Goal: Ask a question

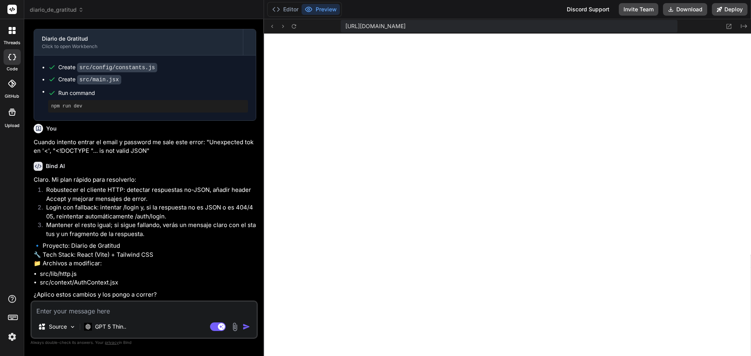
scroll to position [2762, 0]
click at [83, 313] on textarea at bounding box center [144, 309] width 225 height 14
click at [83, 312] on textarea at bounding box center [144, 309] width 225 height 14
type textarea "S"
type textarea "x"
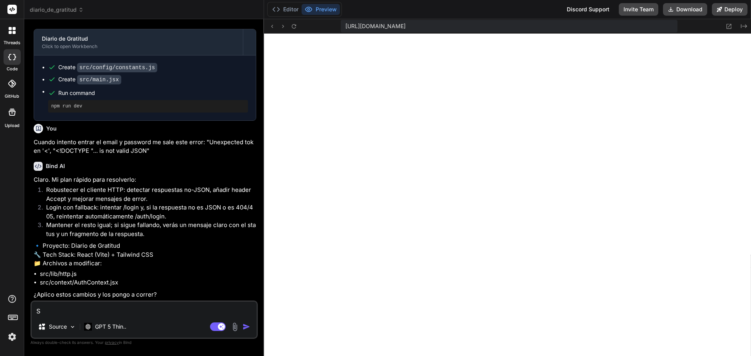
type textarea "Si"
type textarea "x"
type textarea "Si"
type textarea "x"
type textarea "Si a"
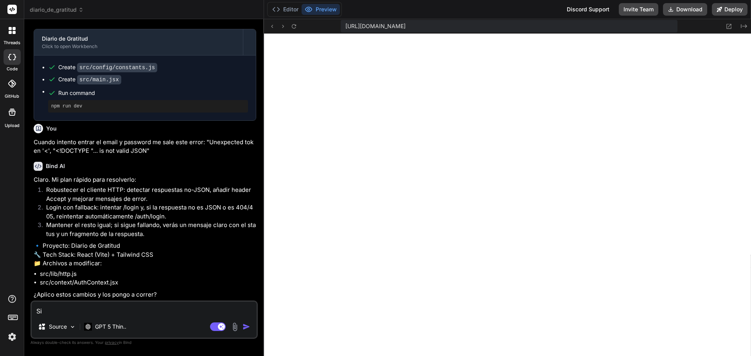
type textarea "x"
type textarea "Si ap"
type textarea "x"
type textarea "Si apl"
type textarea "x"
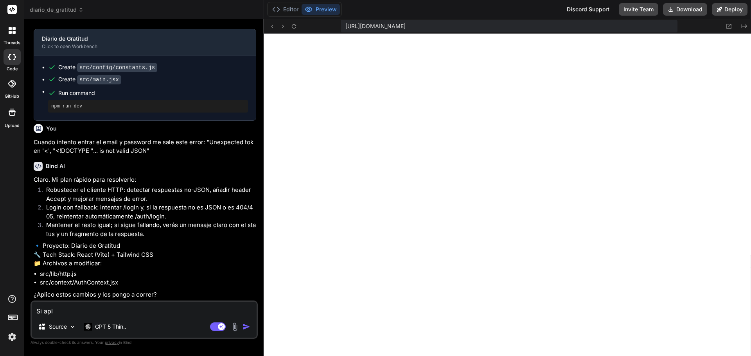
type textarea "Si apli"
type textarea "x"
type textarea "Si aplic"
type textarea "x"
type textarea "Si aplica"
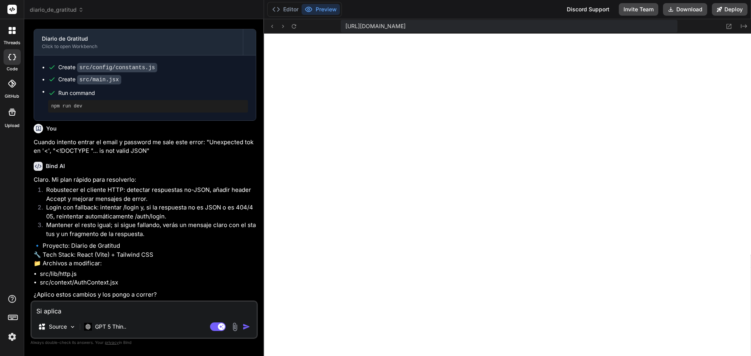
type textarea "x"
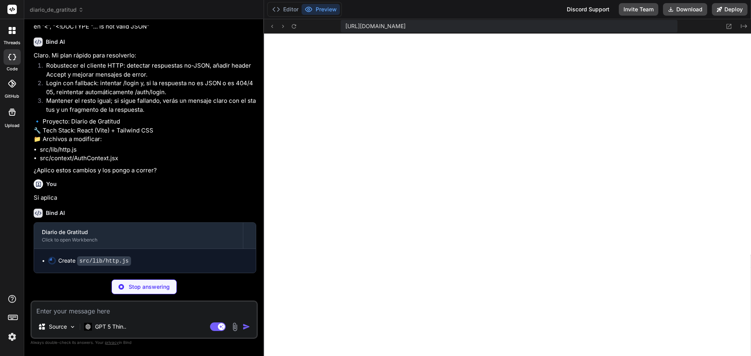
scroll to position [2886, 0]
type textarea "x"
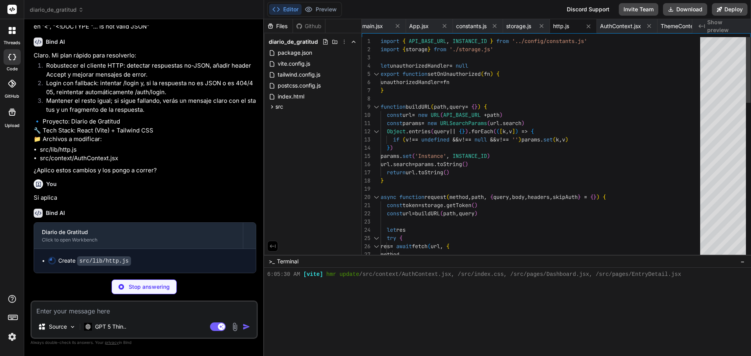
scroll to position [453, 0]
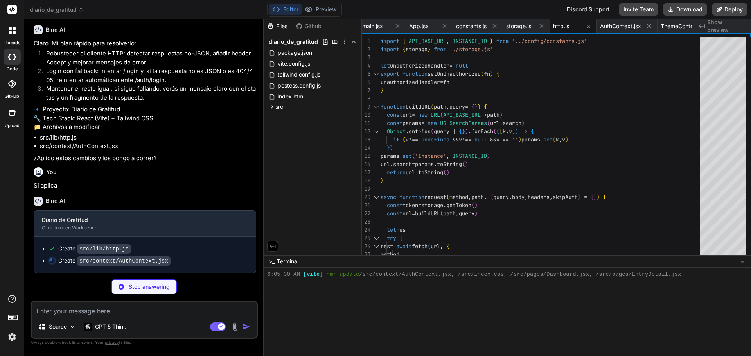
type textarea "x"
type textarea "if (!ctx) throw new Error('useAuth must be used within AuthProvider') return ct…"
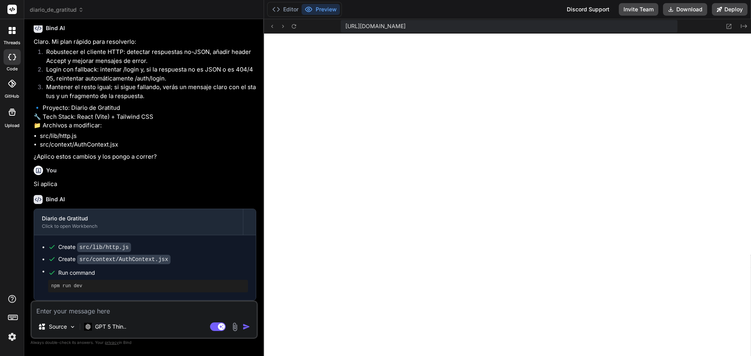
scroll to position [2900, 0]
type textarea "x"
